Goal: Transaction & Acquisition: Purchase product/service

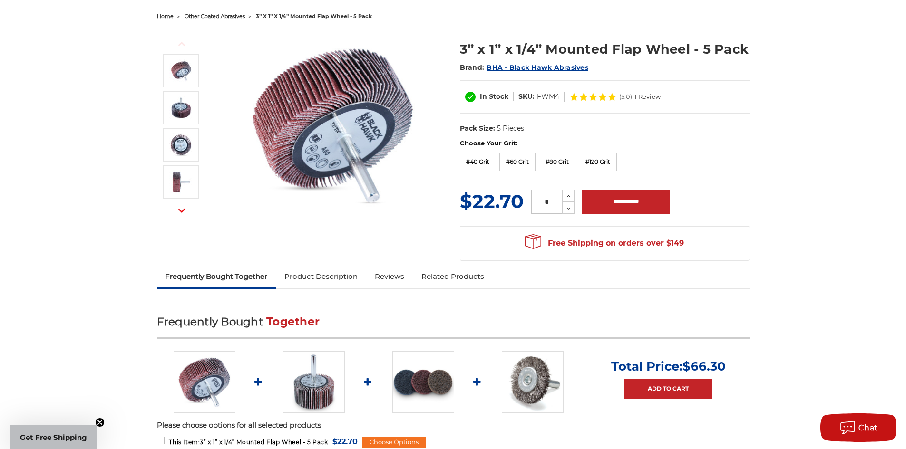
scroll to position [95, 0]
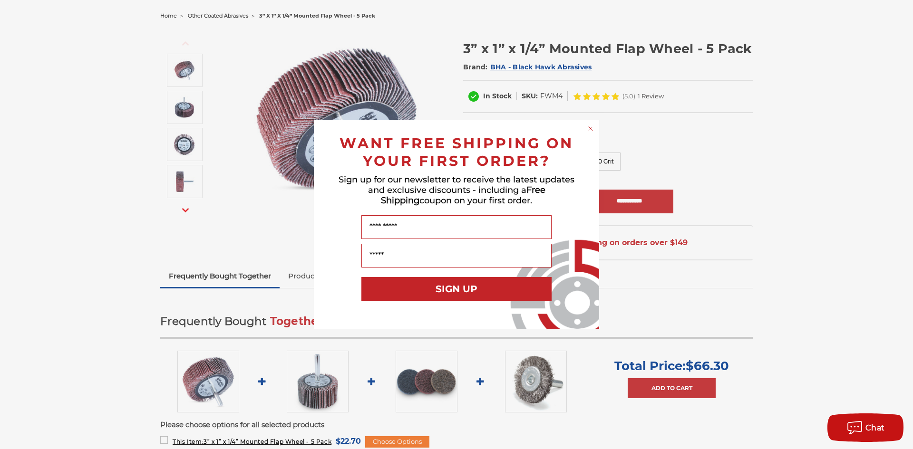
click at [592, 127] on circle "Close dialog" at bounding box center [590, 128] width 9 height 9
